Goal: Check status: Check status

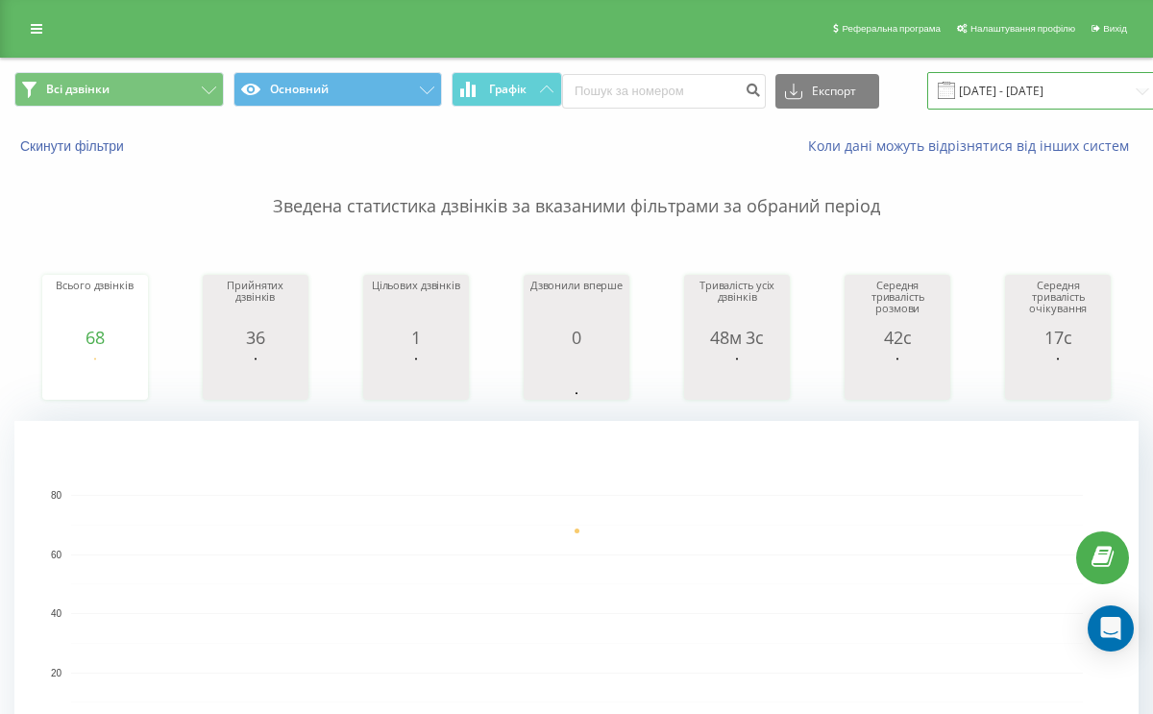
click at [955, 90] on input "[DATE] - [DATE]" at bounding box center [1043, 90] width 232 height 37
click at [978, 93] on input "[DATE] - [DATE]" at bounding box center [1043, 90] width 232 height 37
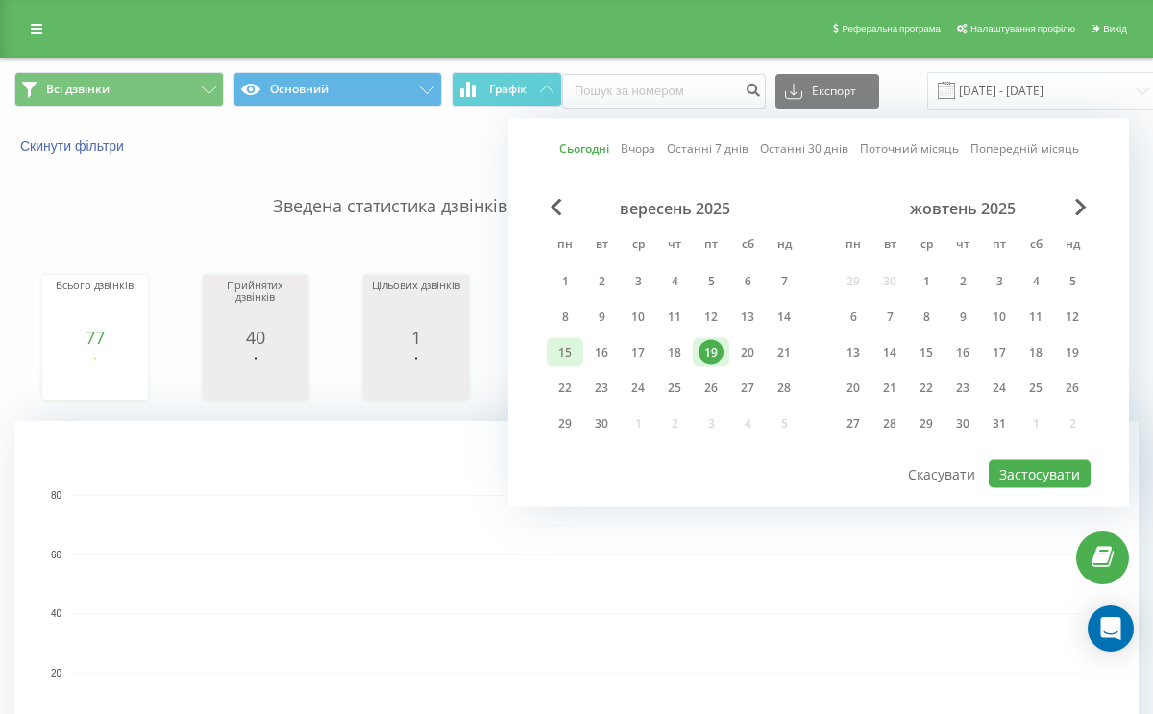
click at [567, 353] on div "15" at bounding box center [564, 352] width 25 height 25
click at [781, 349] on div "21" at bounding box center [783, 352] width 25 height 25
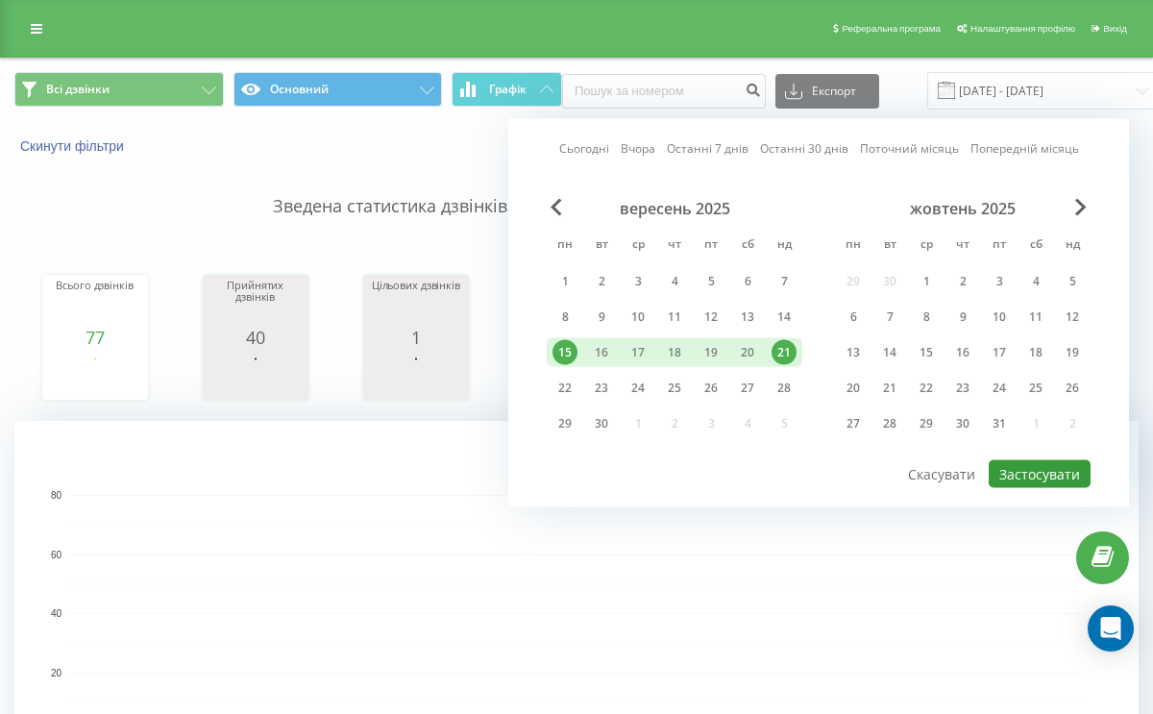
click at [1026, 464] on button "Застосувати" at bounding box center [1040, 474] width 102 height 28
type input "15.09.2025 - 21.09.2025"
